Goal: Browse casually: Explore the website without a specific task or goal

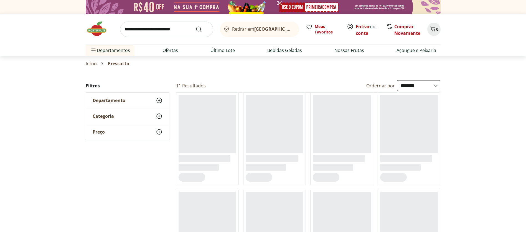
select select "**********"
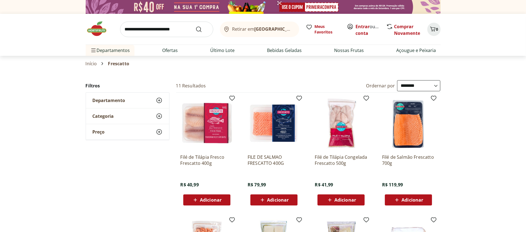
click at [100, 31] on img at bounding box center [100, 29] width 28 height 17
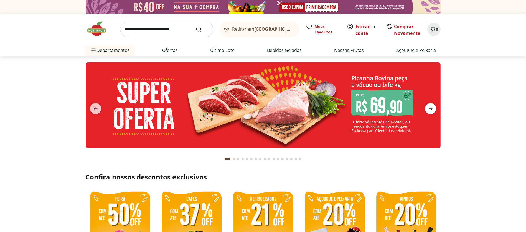
click at [431, 110] on icon "next" at bounding box center [430, 109] width 7 height 7
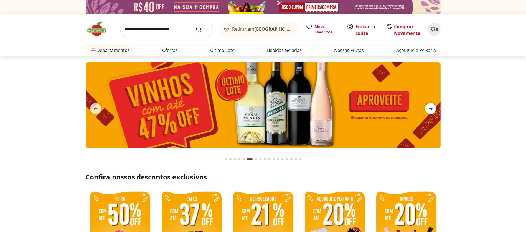
click at [430, 108] on icon "next" at bounding box center [430, 109] width 4 height 3
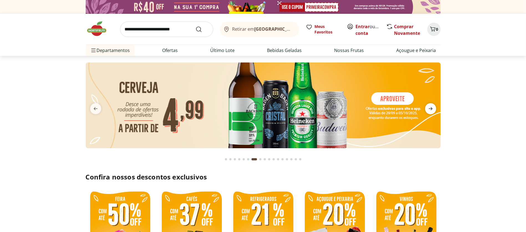
click at [430, 108] on icon "next" at bounding box center [430, 109] width 4 height 3
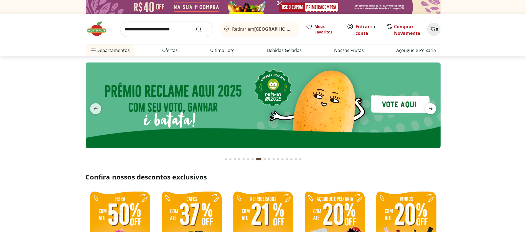
click at [430, 108] on icon "next" at bounding box center [430, 109] width 4 height 3
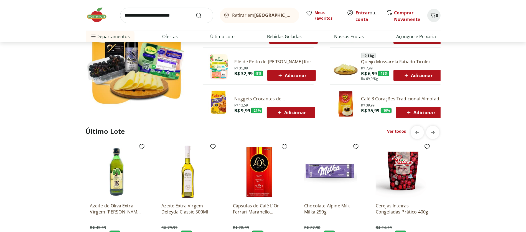
scroll to position [354, 0]
